Goal: Task Accomplishment & Management: Complete application form

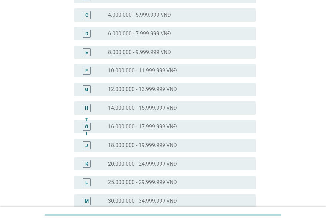
scroll to position [166, 0]
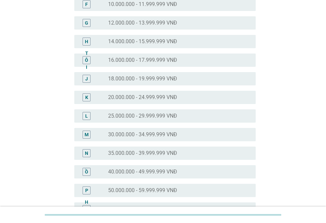
click at [112, 117] on font "25.000.000 - 29.999.999 VNĐ" at bounding box center [142, 115] width 69 height 6
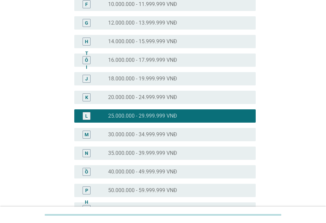
scroll to position [318, 0]
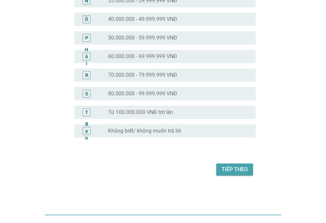
click at [222, 168] on font "Tiếp theo" at bounding box center [235, 169] width 26 height 6
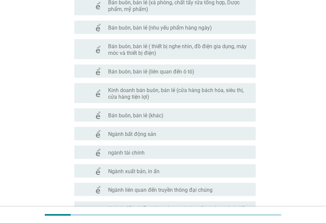
scroll to position [360, 0]
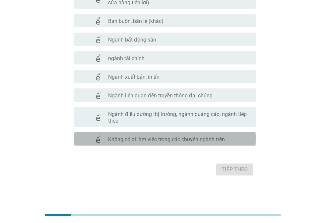
click at [167, 136] on font "Không có ai làm việc trong các chuyên ngành trên" at bounding box center [166, 139] width 117 height 6
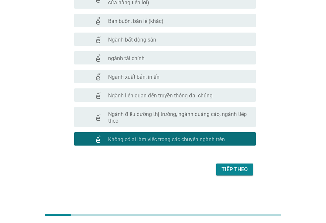
click at [236, 172] on font "Tiếp theo" at bounding box center [235, 169] width 26 height 8
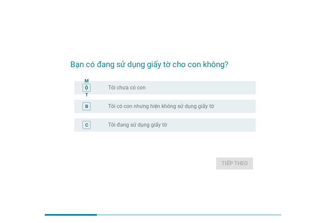
click at [163, 122] on font "Tôi đang sử dụng giấy tờ" at bounding box center [137, 124] width 59 height 6
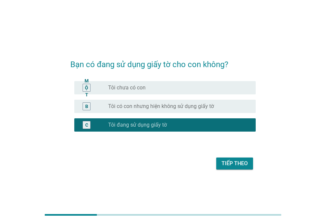
click at [224, 161] on font "Tiếp theo" at bounding box center [235, 163] width 26 height 6
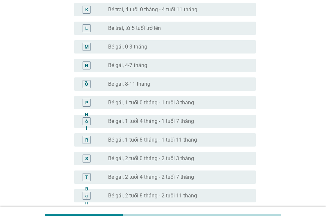
scroll to position [365, 0]
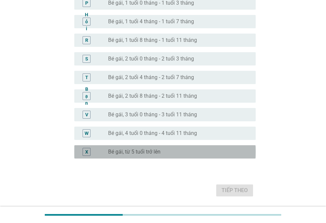
click at [151, 150] on font "Bé gái, từ 5 tuổi trở lên" at bounding box center [134, 151] width 52 height 6
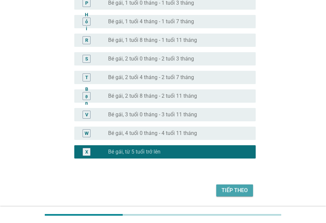
click at [236, 187] on font "Tiếp theo" at bounding box center [235, 190] width 26 height 6
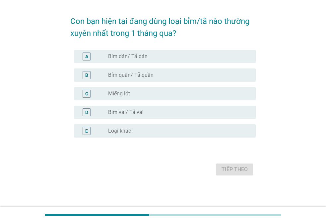
scroll to position [0, 0]
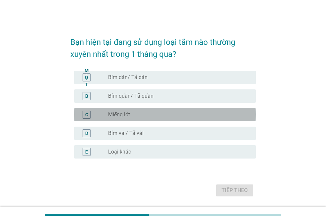
click at [134, 111] on div "nút radio chưa được chọn Miếng lót" at bounding box center [176, 114] width 137 height 7
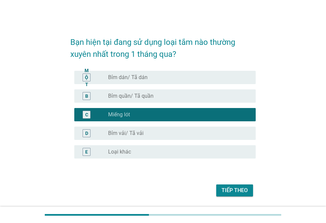
click at [229, 189] on font "Tiếp theo" at bounding box center [235, 190] width 26 height 6
